Goal: Information Seeking & Learning: Learn about a topic

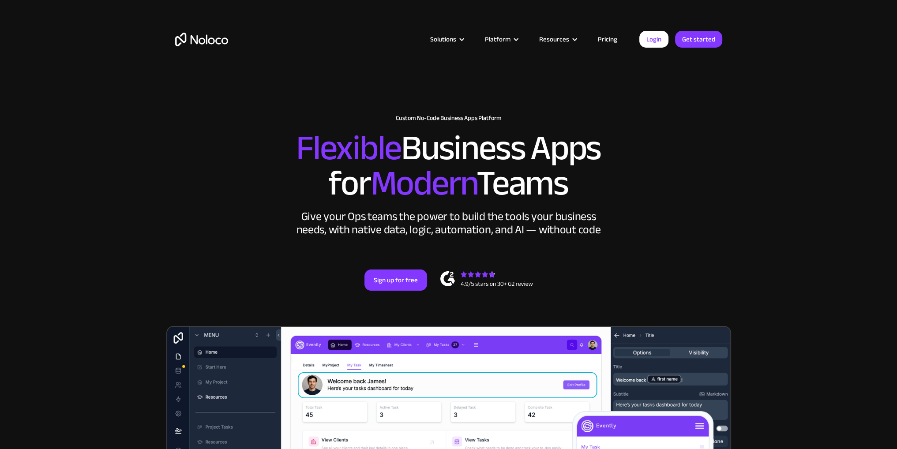
click at [607, 39] on link "Pricing" at bounding box center [607, 39] width 41 height 11
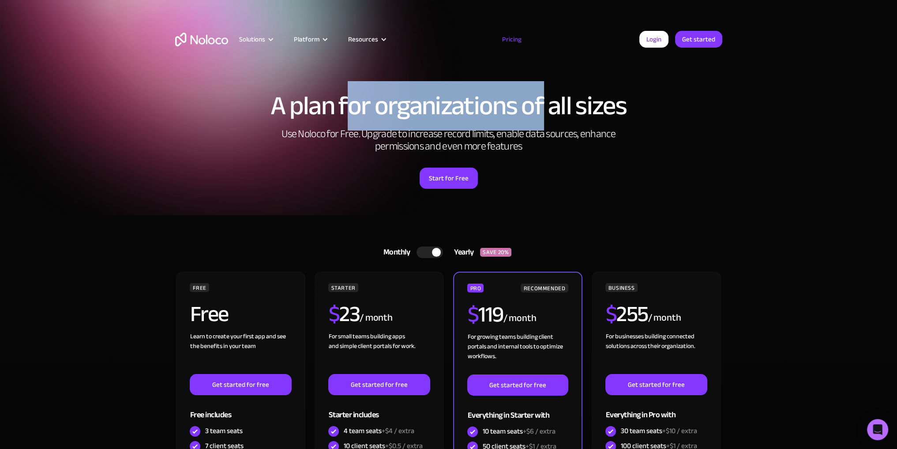
drag, startPoint x: 349, startPoint y: 110, endPoint x: 544, endPoint y: 123, distance: 195.0
click at [544, 119] on h1 "A plan for organizations of all sizes" at bounding box center [448, 106] width 547 height 26
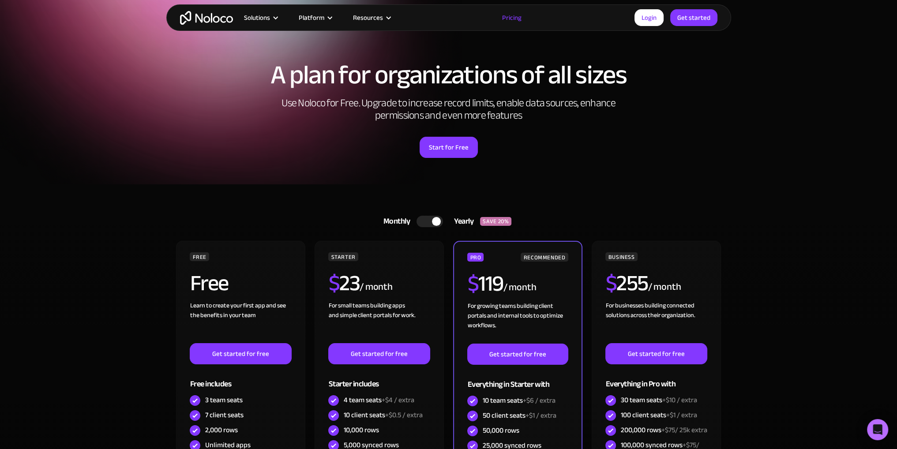
scroll to position [88, 0]
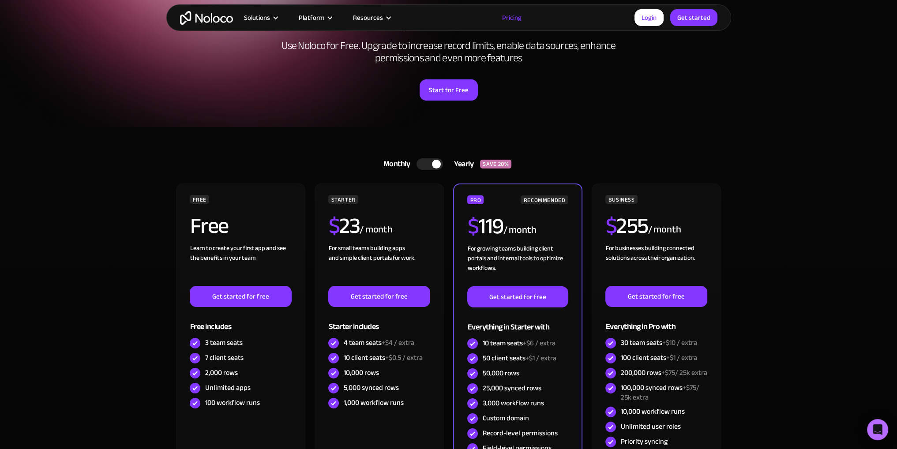
click at [431, 164] on div at bounding box center [429, 163] width 26 height 11
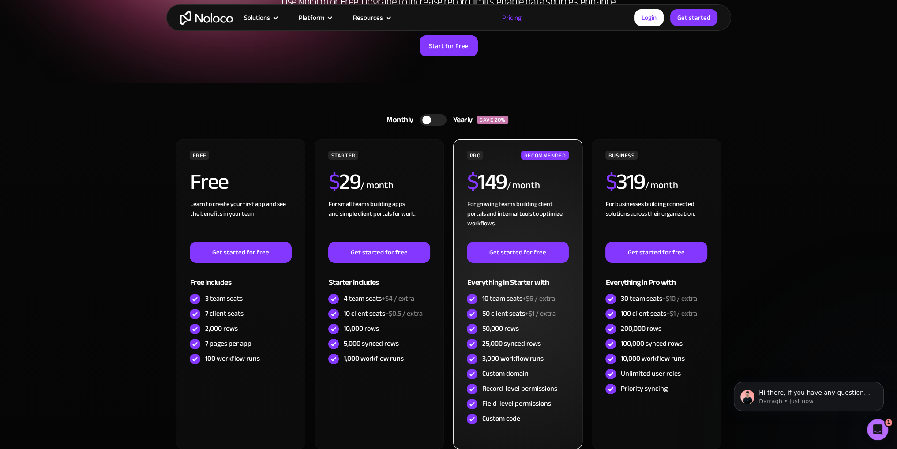
scroll to position [0, 0]
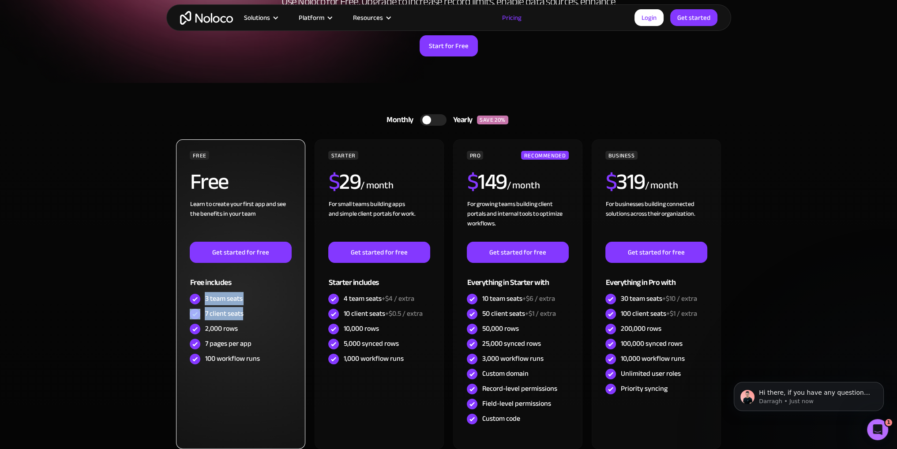
drag, startPoint x: 205, startPoint y: 299, endPoint x: 255, endPoint y: 313, distance: 51.8
click at [255, 313] on div "FREE Free Learn to create your first app and see the benefits in your team ‍ Ge…" at bounding box center [240, 259] width 101 height 216
click at [255, 313] on div "7 client seats" at bounding box center [240, 314] width 101 height 15
drag, startPoint x: 208, startPoint y: 332, endPoint x: 254, endPoint y: 329, distance: 46.4
click at [254, 329] on div "2,000 rows" at bounding box center [240, 329] width 101 height 15
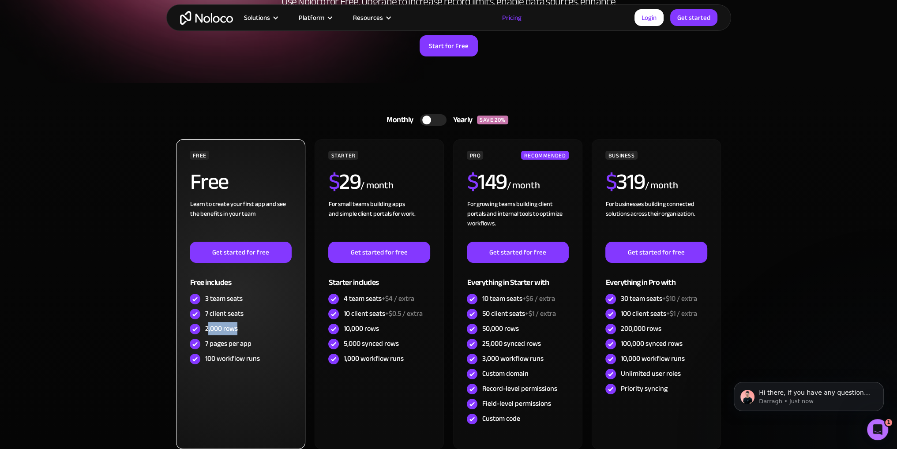
click at [254, 329] on div "2,000 rows" at bounding box center [240, 329] width 101 height 15
drag, startPoint x: 231, startPoint y: 344, endPoint x: 263, endPoint y: 344, distance: 31.8
click at [263, 344] on div "7 pages per app" at bounding box center [240, 344] width 101 height 15
click at [263, 343] on div "7 pages per app" at bounding box center [240, 344] width 101 height 15
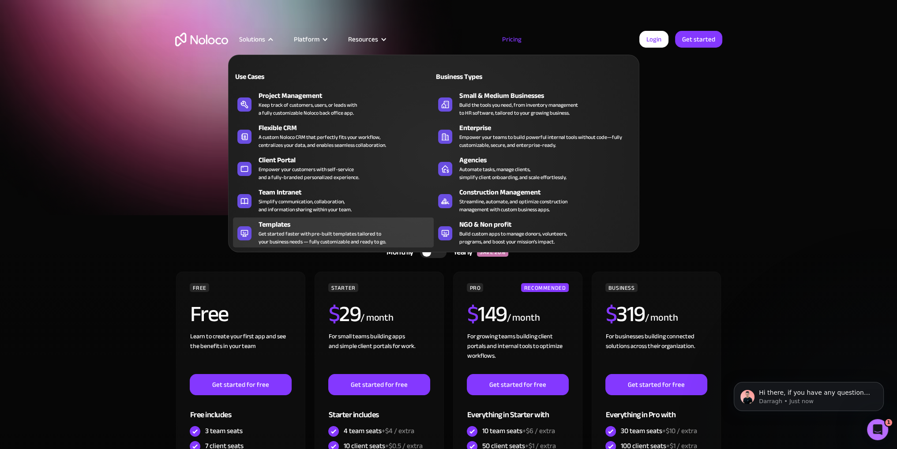
click at [296, 233] on div "Get started faster with pre-built templates tailored to your business needs — f…" at bounding box center [323, 238] width 128 height 16
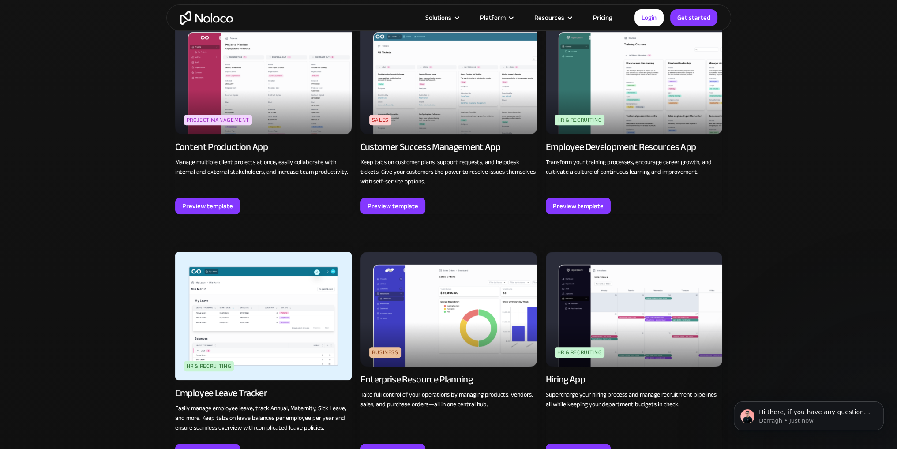
scroll to position [529, 0]
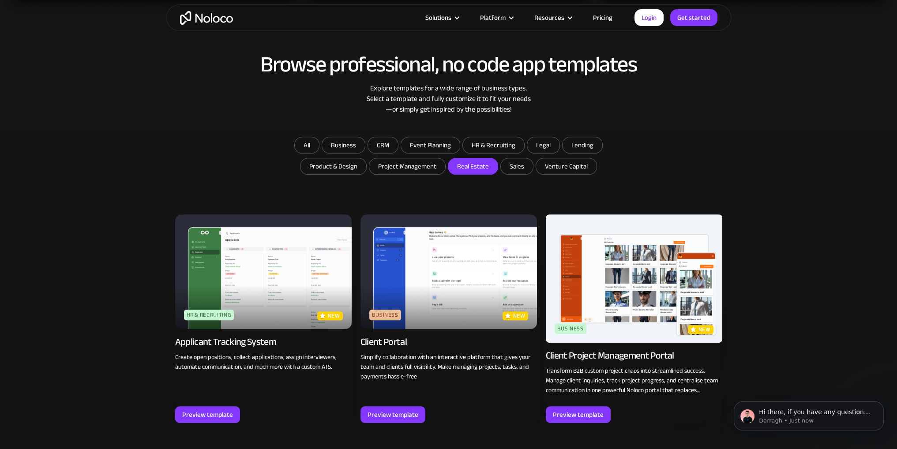
click at [472, 167] on input "Real Estate" at bounding box center [472, 166] width 49 height 16
checkbox input "true"
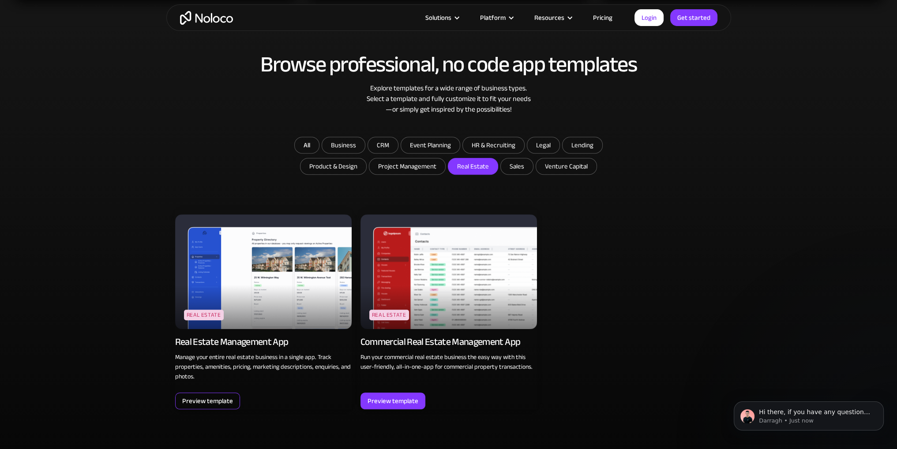
click at [215, 401] on div "Preview template" at bounding box center [207, 400] width 51 height 11
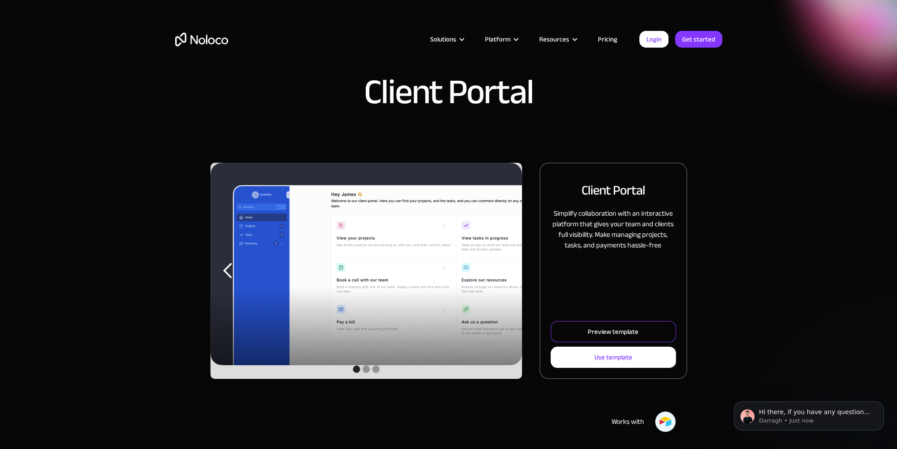
click at [607, 329] on div "Preview template" at bounding box center [613, 331] width 51 height 11
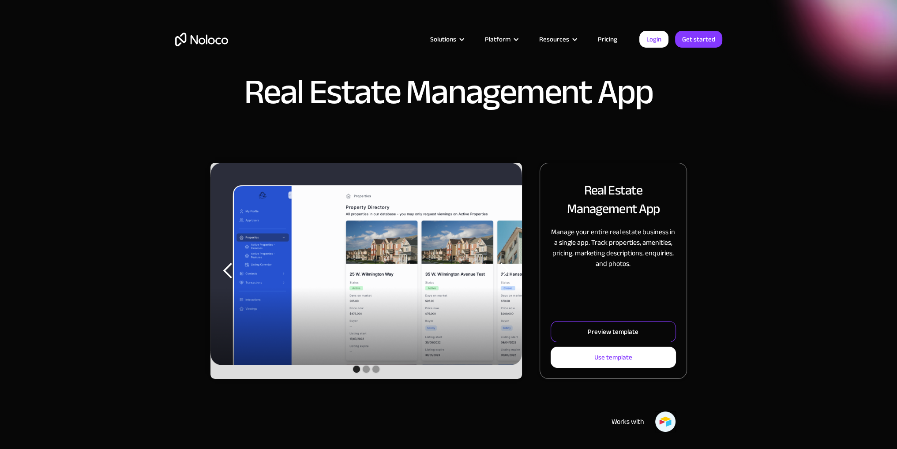
click at [593, 330] on div "Preview template" at bounding box center [613, 331] width 51 height 11
